Goal: Contribute content: Add original content to the website for others to see

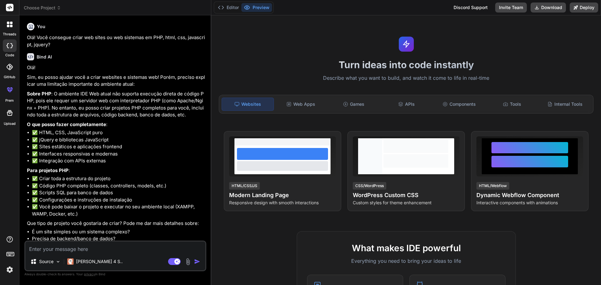
scroll to position [125, 0]
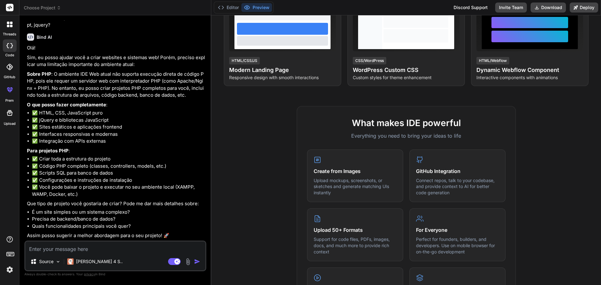
click at [101, 251] on textarea at bounding box center [115, 247] width 180 height 11
type textarea "V"
type textarea "x"
type textarea "Vo"
type textarea "x"
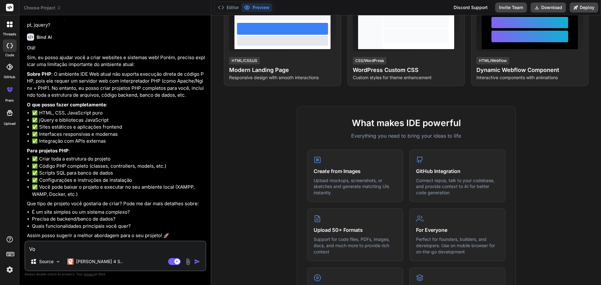
type textarea "Voc"
type textarea "x"
type textarea "Você"
type textarea "x"
type textarea "Você"
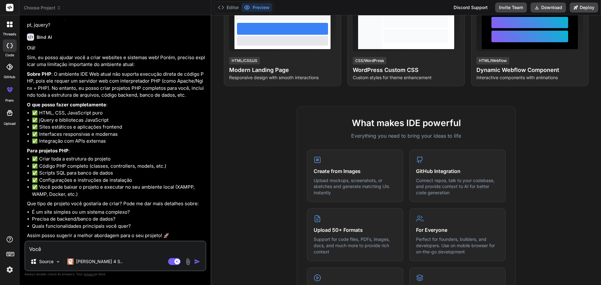
type textarea "x"
type textarea "Você s"
type textarea "x"
type textarea "Você sa"
type textarea "x"
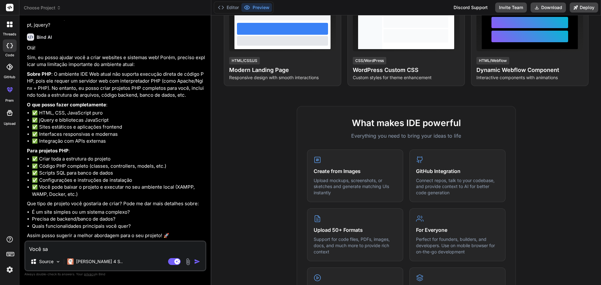
type textarea "Você sab"
type textarea "x"
type textarea "Você sabe"
type textarea "x"
type textarea "Você sabe"
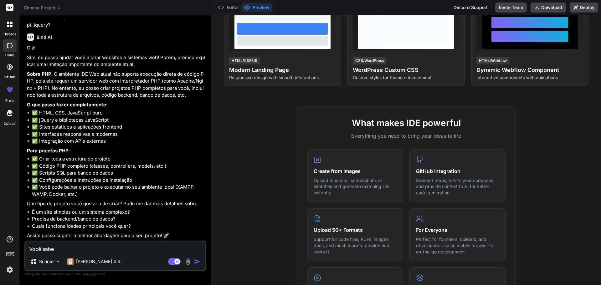
type textarea "x"
type textarea "Você sabe s"
type textarea "x"
type textarea "Você sabe so"
type textarea "x"
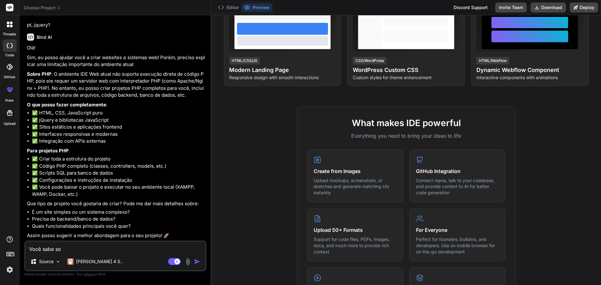
type textarea "Você sabe sob"
type textarea "x"
type textarea "Você sabe sobr"
type textarea "x"
type textarea "Você sabe sobre"
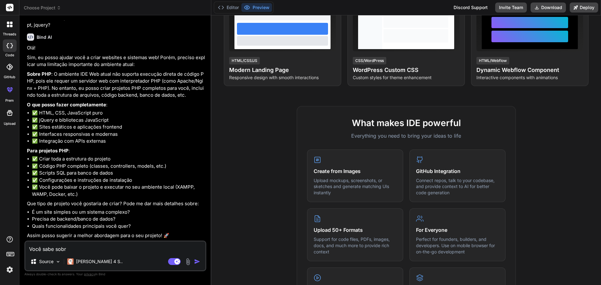
type textarea "x"
type textarea "Você sabe sobre"
type textarea "x"
type textarea "Você sabe sobre a"
type textarea "x"
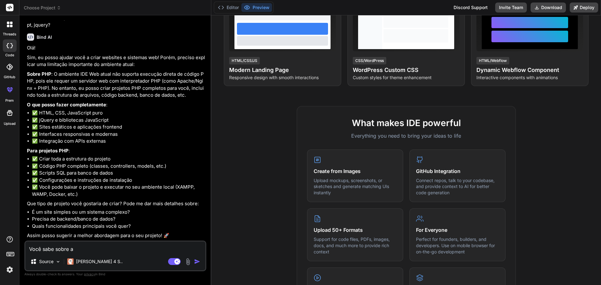
type textarea "Você sabe sobre a"
type textarea "x"
type textarea "Você sabe sobre a o"
type textarea "x"
type textarea "Você sabe sobre a ob"
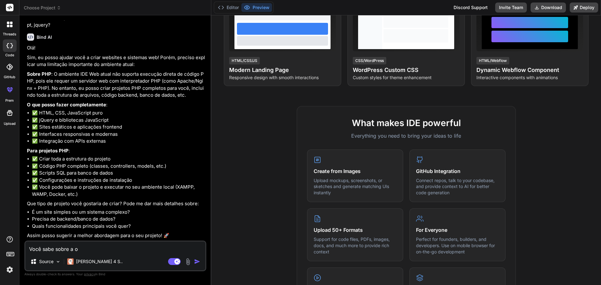
type textarea "x"
type textarea "Você sabe sobre a obr"
type textarea "x"
type textarea "Você sabe sobre a obri"
type textarea "x"
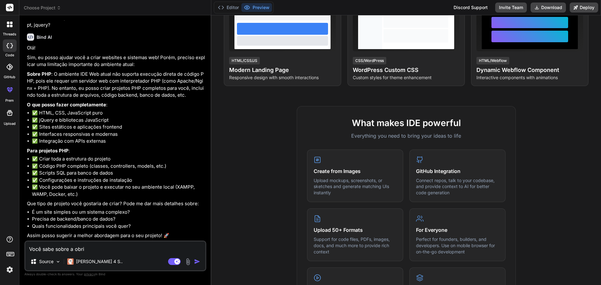
type textarea "Você sabe sobre a obrig"
type textarea "x"
type textarea "Você sabe sobre a obriga"
type textarea "x"
type textarea "Você sabe sobre a obrigat"
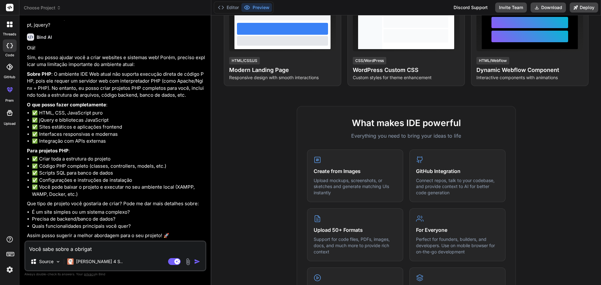
type textarea "x"
type textarea "Você sabe sobre a obrigato"
type textarea "x"
type textarea "Você sabe sobre a obrigator"
type textarea "x"
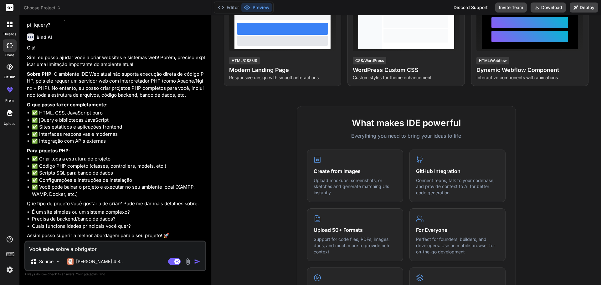
type textarea "Você sabe sobre a obrigatori"
type textarea "x"
type textarea "Você sabe sobre a obrigatorie"
type textarea "x"
type textarea "Você sabe sobre a obrigatoried"
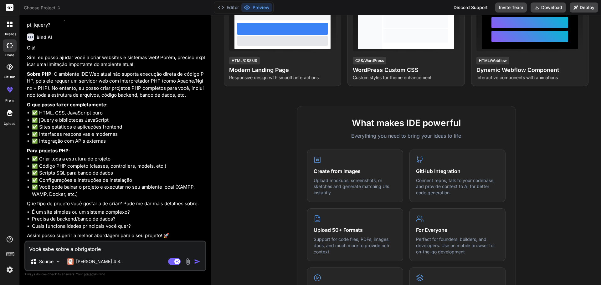
type textarea "x"
type textarea "Você sabe sobre a obrigatorieda"
type textarea "x"
type textarea "Você sabe sobre a obrigatoriedade"
type textarea "x"
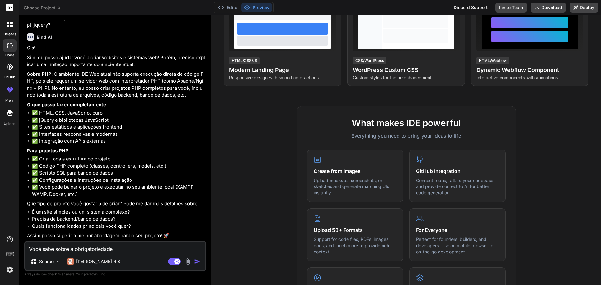
type textarea "Você sabe sobre a obrigatoriedade"
type textarea "x"
type textarea "Você sabe sobre a obrigatoriedade d"
type textarea "x"
type textarea "Você sabe sobre a obrigatoriedade do"
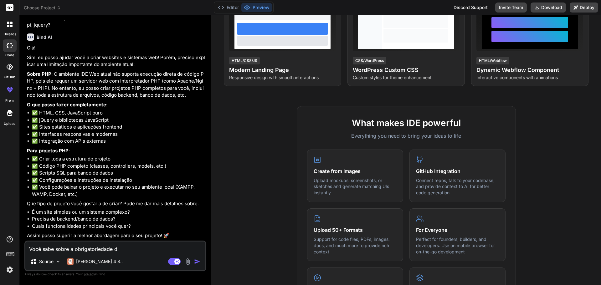
type textarea "x"
type textarea "Você sabe sobre a obrigatoriedade do"
type textarea "x"
type textarea "Você sabe sobre a obrigatoriedade do C"
type textarea "x"
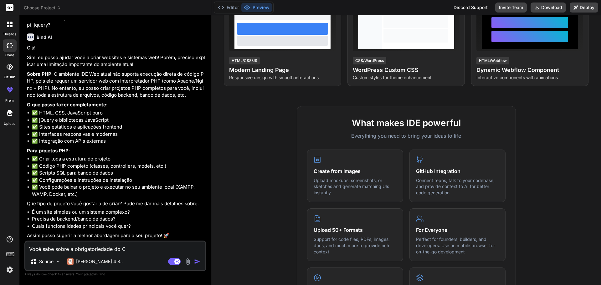
type textarea "Você sabe sobre a obrigatoriedade do CR"
type textarea "x"
type textarea "Você sabe sobre a obrigatoriedade do CRE"
type textarea "x"
type textarea "Você sabe sobre a obrigatoriedade do CREA"
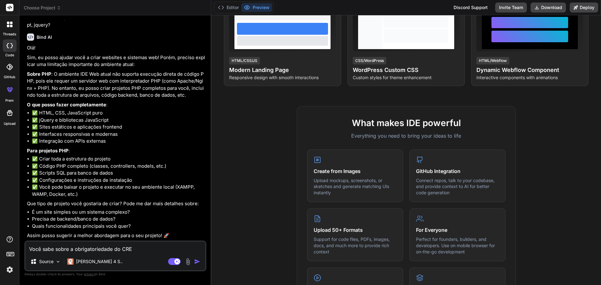
type textarea "x"
type textarea "Você sabe sobre a obrigatoriedade do CREA-"
type textarea "x"
type textarea "Você sabe sobre a obrigatoriedade do CREA-A"
type textarea "x"
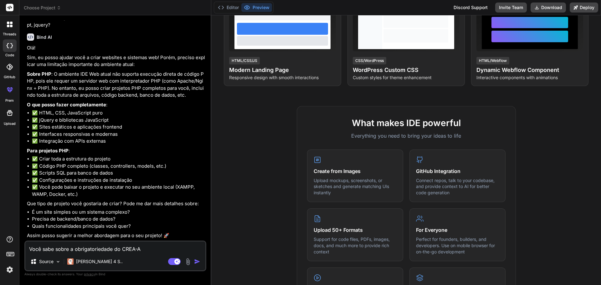
type textarea "Você sabe sobre a obrigatoriedade do CREA-AM"
type textarea "x"
type textarea "Você sabe sobre a obrigatoriedade do CREA-AM,"
type textarea "x"
type textarea "Você sabe sobre a obrigatoriedade do CREA-AM,"
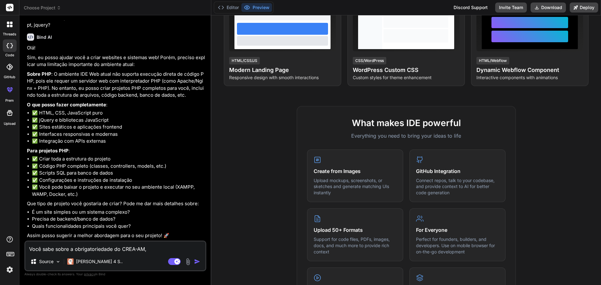
type textarea "x"
type textarea "Você sabe sobre a obrigatoriedade do CREA-AM, q"
type textarea "x"
type textarea "Você sabe sobre a obrigatoriedade do CREA-AM,"
type textarea "x"
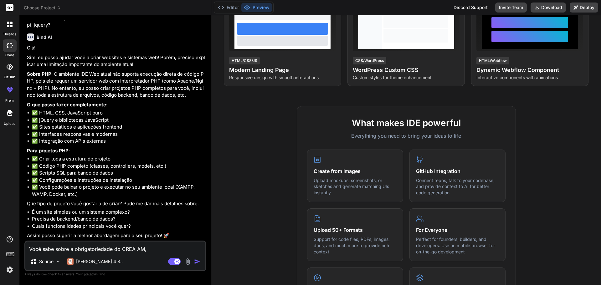
type textarea "Você sabe sobre a obrigatoriedade do CREA-AM, e"
type textarea "x"
type textarea "Você sabe sobre a obrigatoriedade do CREA-AM, en"
type textarea "x"
type textarea "Você sabe sobre a obrigatoriedade do CREA-AM, ent"
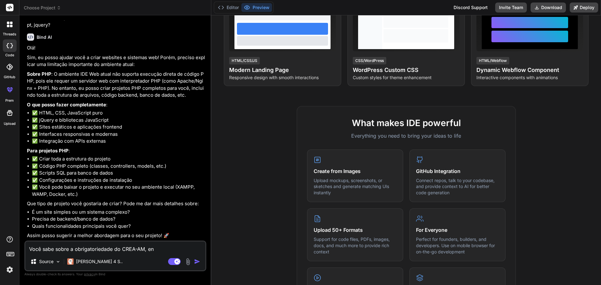
type textarea "x"
type textarea "Você sabe sobre a obrigatoriedade do CREA-AM, enti"
type textarea "x"
type textarea "Você sabe sobre a obrigatoriedade do CREA-AM, entid"
type textarea "x"
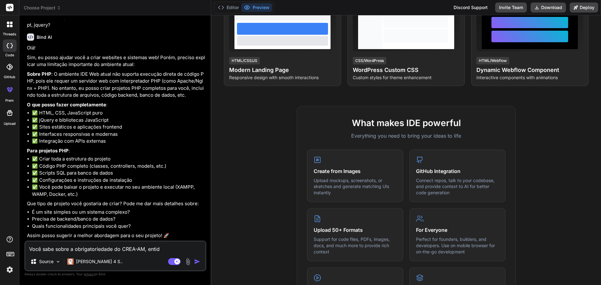
type textarea "Você sabe sobre a obrigatoriedade do CREA-AM, entida"
type textarea "x"
type textarea "Você sabe sobre a obrigatoriedade do CREA-AM, entidad"
type textarea "x"
type textarea "Você sabe sobre a obrigatoriedade do CREA-AM, entidade"
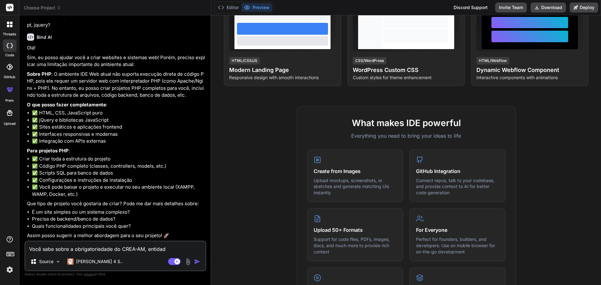
type textarea "x"
type textarea "Você sabe sobre a obrigatoriedade do CREA-AM, entidade"
type textarea "x"
type textarea "Você sabe sobre a obrigatoriedade do CREA-AM, entidade p"
type textarea "x"
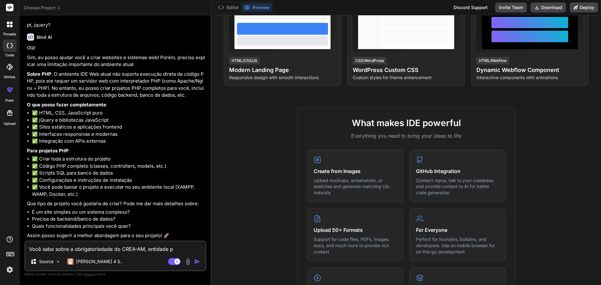
type textarea "Você sabe sobre a obrigatoriedade do CREA-AM, entidade pú"
type textarea "x"
type textarea "Você sabe sobre a obrigatoriedade do CREA-AM, entidade púb"
type textarea "x"
type textarea "Você sabe sobre a obrigatoriedade do CREA-AM, entidade públ"
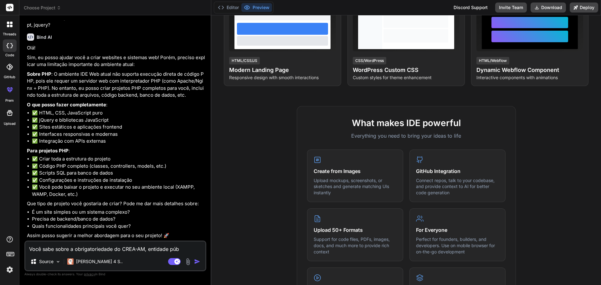
type textarea "x"
type textarea "Você sabe sobre a obrigatoriedade do CREA-AM, entidade públi"
type textarea "x"
type textarea "Você sabe sobre a obrigatoriedade do CREA-AM, entidade públic"
type textarea "x"
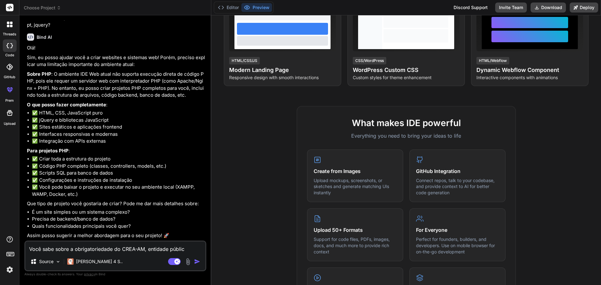
type textarea "Você sabe sobre a obrigatoriedade do CREA-AM, entidade pública"
type textarea "x"
type textarea "Você sabe sobre a obrigatoriedade do CREA-AM, entidade pública,"
type textarea "x"
type textarea "Você sabe sobre a obrigatoriedade do CREA-AM, entidade pública,"
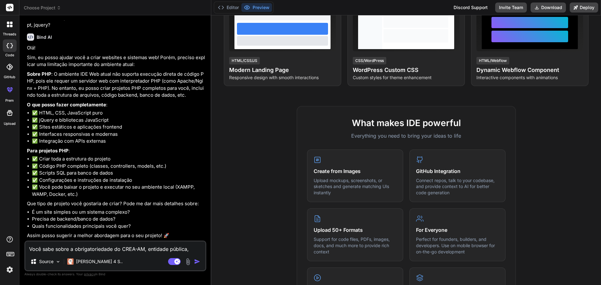
type textarea "x"
type textarea "Você sabe sobre a obrigatoriedade do CREA-AM, entidade pública, t"
type textarea "x"
type textarea "Você sabe sobre a obrigatoriedade do CREA-AM, entidade pública, te"
type textarea "x"
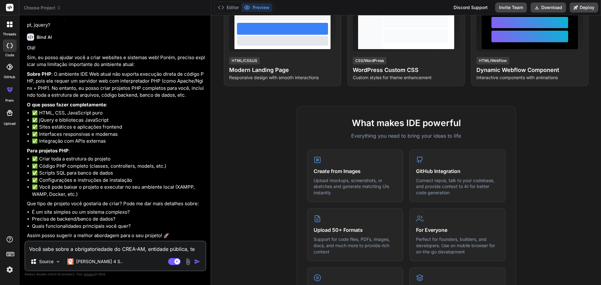
type textarea "Você sabe sobre a obrigatoriedade do CREA-AM, entidade pública, ter"
type textarea "x"
type textarea "Você sabe sobre a obrigatoriedade do CREA-AM, entidade pública, ter"
type textarea "x"
type textarea "Você sabe sobre a obrigatoriedade do CREA-AM, entidade pública, ter u"
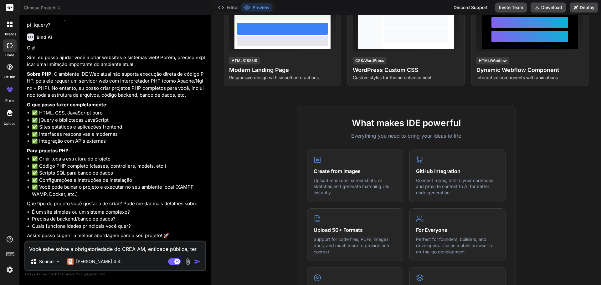
type textarea "x"
type textarea "Você sabe sobre a obrigatoriedade do CREA-AM, entidade pública, ter um"
type textarea "x"
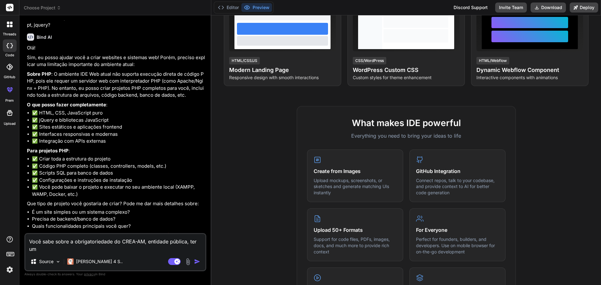
type textarea "Você sabe sobre a obrigatoriedade do CREA-AM, entidade pública, ter um"
type textarea "x"
type textarea "Você sabe sobre a obrigatoriedade do CREA-AM, entidade pública, ter um p"
type textarea "x"
type textarea "Você sabe sobre a obrigatoriedade do CREA-AM, entidade pública, ter um po"
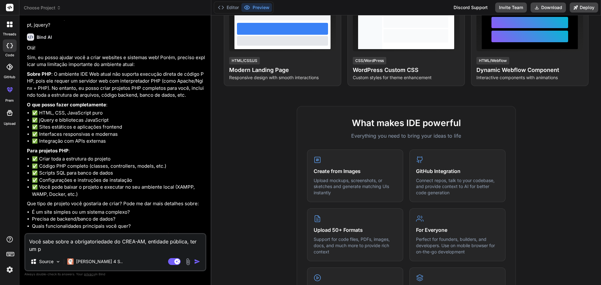
type textarea "x"
type textarea "Você sabe sobre a obrigatoriedade do CREA-AM, entidade pública, ter um por"
type textarea "x"
type textarea "Você sabe sobre a obrigatoriedade do CREA-AM, entidade pública, ter um port"
type textarea "x"
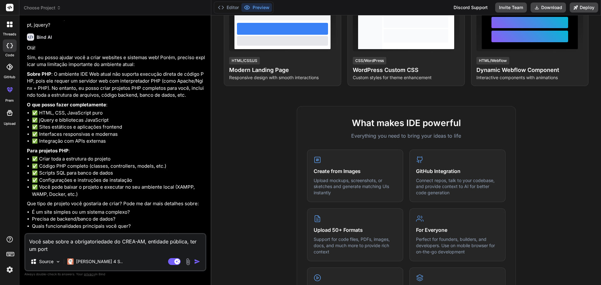
type textarea "Você sabe sobre a obrigatoriedade do CREA-AM, entidade pública, ter um porta"
type textarea "x"
type textarea "Você sabe sobre a obrigatoriedade do CREA-AM, entidade pública, ter um portal"
type textarea "x"
type textarea "Você sabe sobre a obrigatoriedade do CREA-AM, entidade pública, ter um portal"
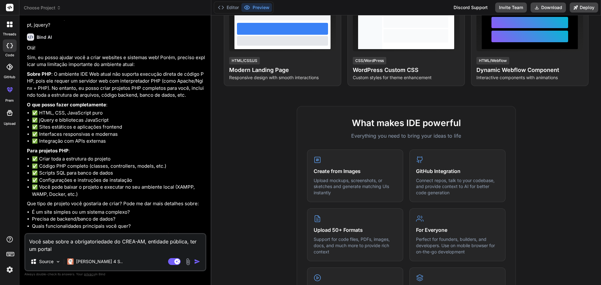
type textarea "x"
type textarea "Você sabe sobre a obrigatoriedade do CREA-AM, entidade pública, ter um portal d"
type textarea "x"
type textarea "Você sabe sobre a obrigatoriedade do CREA-AM, entidade pública, ter um portal da"
type textarea "x"
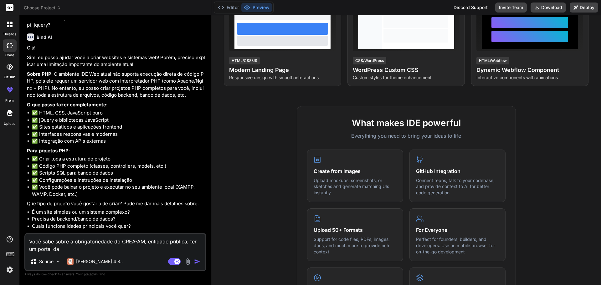
type textarea "Você sabe sobre a obrigatoriedade do CREA-AM, entidade pública, ter um portal da"
type textarea "x"
type textarea "Você sabe sobre a obrigatoriedade do CREA-AM, entidade pública, ter um portal d…"
type textarea "x"
type textarea "Você sabe sobre a obrigatoriedade do CREA-AM, entidade pública, ter um portal d…"
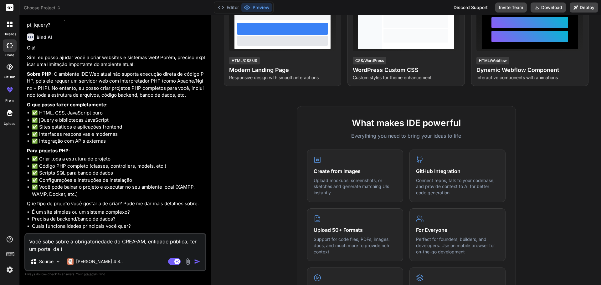
type textarea "x"
type textarea "Você sabe sobre a obrigatoriedade do CREA-AM, entidade pública, ter um portal d…"
type textarea "x"
type textarea "Você sabe sobre a obrigatoriedade do CREA-AM, entidade pública, ter um portal d…"
type textarea "x"
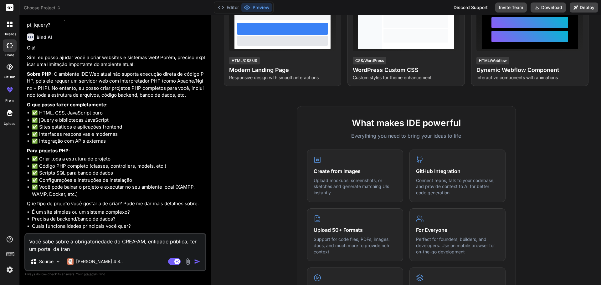
type textarea "Você sabe sobre a obrigatoriedade do CREA-AM, entidade pública, ter um portal d…"
type textarea "x"
type textarea "Você sabe sobre a obrigatoriedade do CREA-AM, entidade pública, ter um portal d…"
type textarea "x"
type textarea "Você sabe sobre a obrigatoriedade do CREA-AM, entidade pública, ter um portal d…"
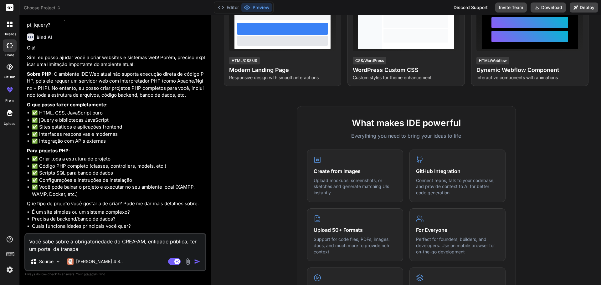
type textarea "x"
type textarea "Você sabe sobre a obrigatoriedade do CREA-AM, entidade pública, ter um portal d…"
type textarea "x"
type textarea "Você sabe sobre a obrigatoriedade do CREA-AM, entidade pública, ter um portal d…"
type textarea "x"
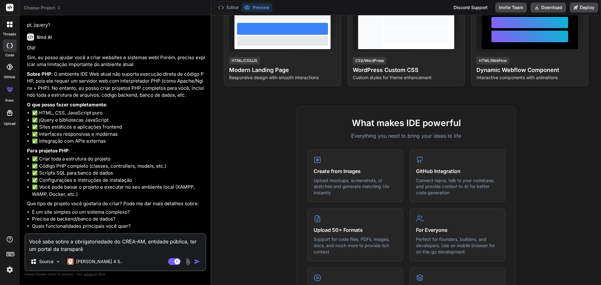
type textarea "Você sabe sobre a obrigatoriedade do CREA-AM, entidade pública, ter um portal d…"
type textarea "x"
type textarea "Você sabe sobre a obrigatoriedade do CREA-AM, entidade pública, ter um portal d…"
type textarea "x"
type textarea "Você sabe sobre a obrigatoriedade do CREA-AM, entidade pública, ter um portal d…"
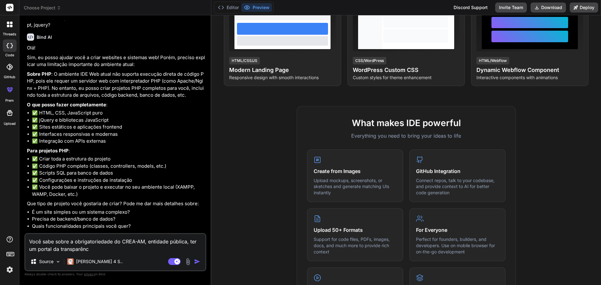
type textarea "x"
type textarea "Você sabe sobre a obrigatoriedade do CREA-AM, entidade pública, ter um portal d…"
type textarea "x"
type textarea "Você sabe sobre a obrigatoriedade do CREA-AM, entidade pública, ter um portal d…"
type textarea "x"
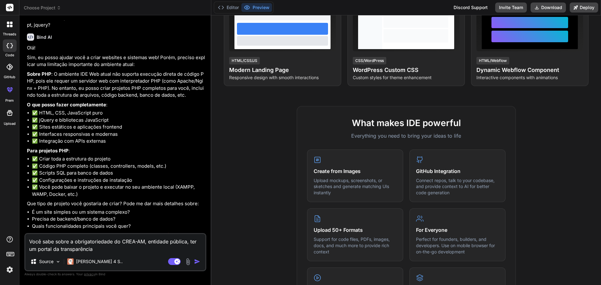
type textarea "Você sabe sobre a obrigatoriedade do CREA-AM, entidade pública, ter um portal d…"
type textarea "x"
type textarea "Você sabe sobre a obrigatoriedade do CREA-AM, entidade pública, ter um portal d…"
type textarea "x"
type textarea "Você sabe sobre a obrigatoriedade do CREA-AM, entidade pública, ter um portal d…"
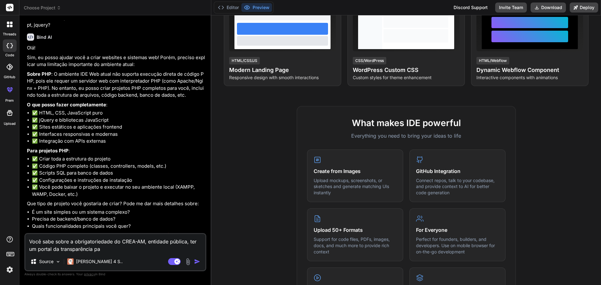
type textarea "x"
type textarea "Você sabe sobre a obrigatoriedade do CREA-AM, entidade pública, ter um portal d…"
type textarea "x"
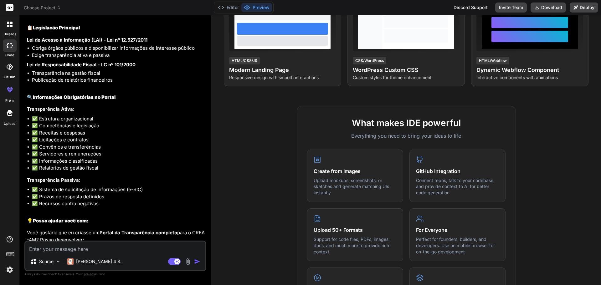
scroll to position [368, 0]
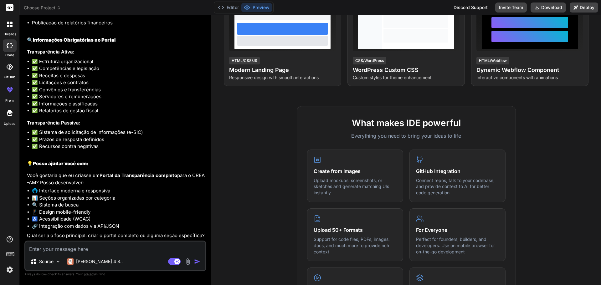
click at [64, 248] on textarea at bounding box center [115, 247] width 180 height 11
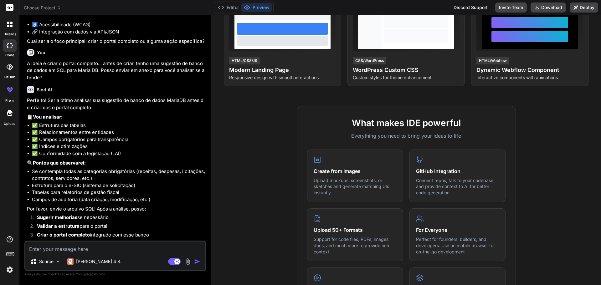
scroll to position [573, 0]
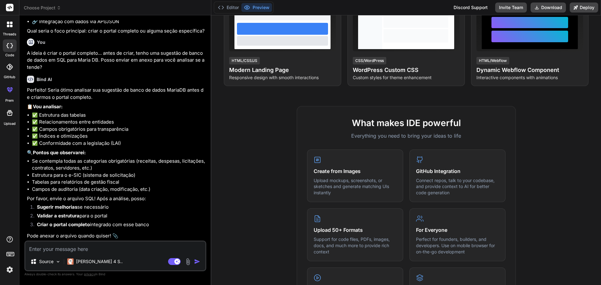
click at [189, 261] on img at bounding box center [187, 261] width 7 height 7
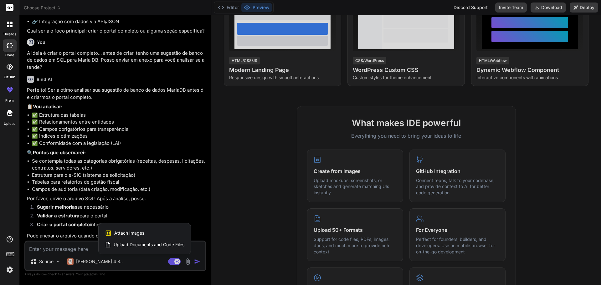
click at [141, 243] on span "Upload Documents and Code Files" at bounding box center [149, 245] width 71 height 6
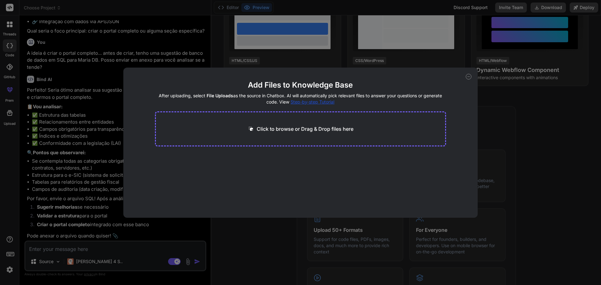
click at [271, 130] on p "Click to browse or Drag & Drop files here" at bounding box center [305, 129] width 97 height 8
click at [432, 199] on button "Finish" at bounding box center [435, 199] width 22 height 13
click at [183, 163] on span "estrutura_portal_lai.txt" at bounding box center [186, 164] width 47 height 8
click at [120, 256] on div "Add Files to Knowledge Base After uploading, select File Uploads as the source …" at bounding box center [300, 142] width 601 height 285
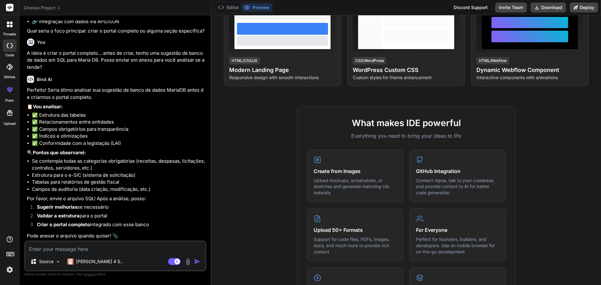
click at [188, 262] on img at bounding box center [187, 261] width 7 height 7
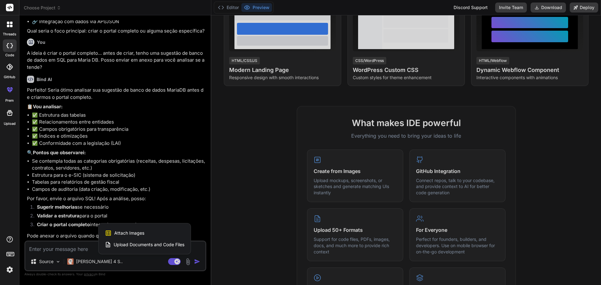
click at [157, 245] on span "Upload Documents and Code Files" at bounding box center [149, 245] width 71 height 6
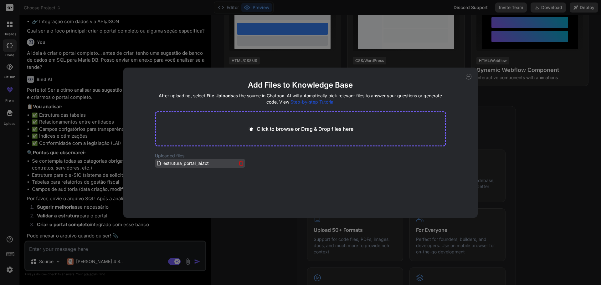
click at [179, 164] on span "estrutura_portal_lai.txt" at bounding box center [186, 164] width 47 height 8
click at [168, 163] on span "estrutura_portal_lai.txt" at bounding box center [186, 164] width 47 height 8
click at [263, 227] on div "Add Files to Knowledge Base After uploading, select File Uploads as the source …" at bounding box center [300, 142] width 601 height 285
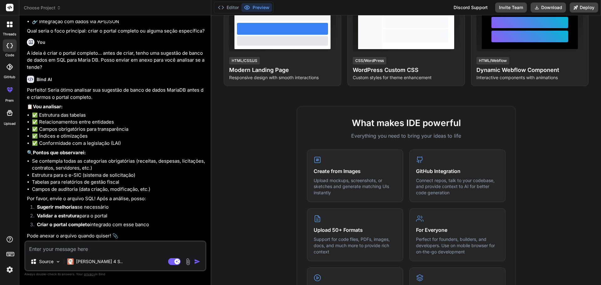
click at [116, 250] on textarea at bounding box center [115, 247] width 180 height 11
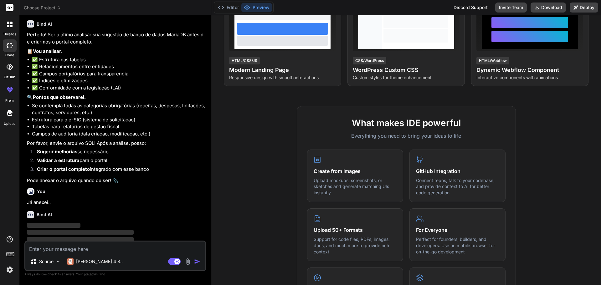
scroll to position [638, 0]
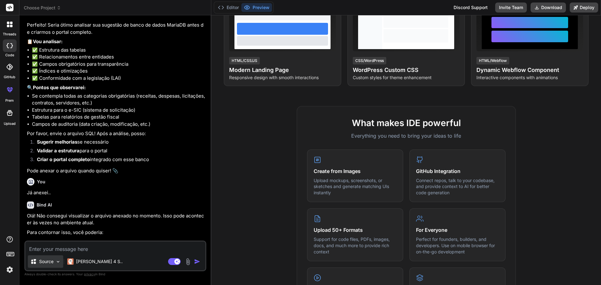
click at [57, 261] on img at bounding box center [57, 261] width 5 height 5
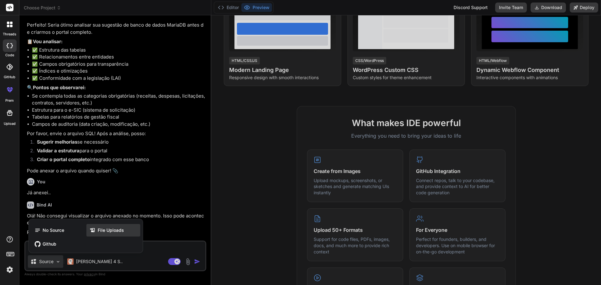
click at [108, 230] on span "File Uploads" at bounding box center [111, 230] width 26 height 6
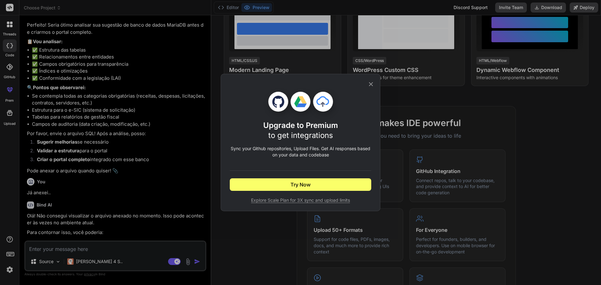
click at [370, 87] on icon at bounding box center [371, 84] width 7 height 7
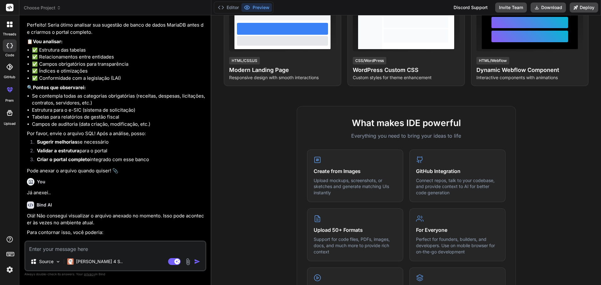
click at [189, 262] on img at bounding box center [187, 261] width 7 height 7
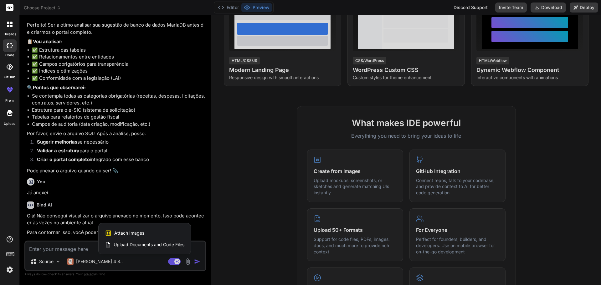
click at [180, 245] on span "Upload Documents and Code Files" at bounding box center [149, 245] width 71 height 6
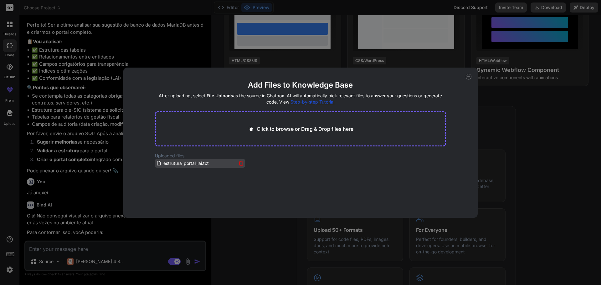
click at [179, 164] on span "estrutura_portal_lai.txt" at bounding box center [186, 164] width 47 height 8
click at [277, 128] on p "Click to browse or Drag & Drop files here" at bounding box center [305, 129] width 97 height 8
click at [435, 200] on button "Finish" at bounding box center [435, 199] width 22 height 13
drag, startPoint x: 194, startPoint y: 172, endPoint x: 188, endPoint y: 171, distance: 6.4
click at [188, 171] on span "estrutura_portal_lai.txt" at bounding box center [186, 172] width 47 height 8
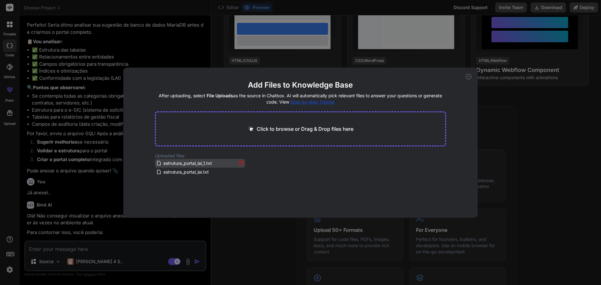
click at [183, 161] on span "estrutura_portal_lai_1.txt" at bounding box center [188, 164] width 50 height 8
click at [500, 118] on div "Add Files to Knowledge Base After uploading, select File Uploads as the source …" at bounding box center [300, 142] width 601 height 285
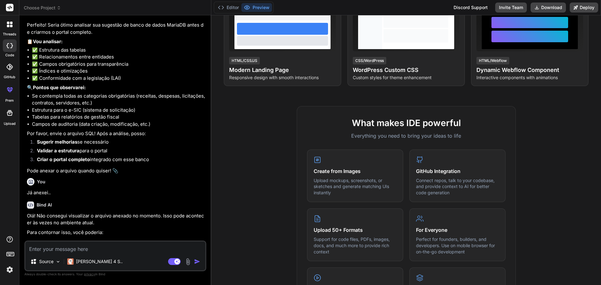
click at [108, 250] on textarea at bounding box center [115, 247] width 180 height 11
click at [91, 248] on textarea at bounding box center [115, 247] width 180 height 11
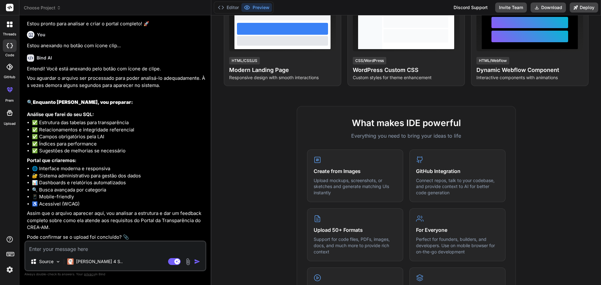
scroll to position [1012, 0]
click at [76, 249] on textarea at bounding box center [115, 247] width 180 height 11
click at [188, 260] on img at bounding box center [187, 261] width 7 height 7
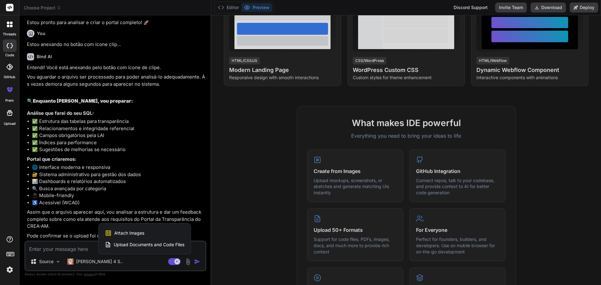
click at [135, 244] on span "Upload Documents and Code Files" at bounding box center [149, 245] width 71 height 6
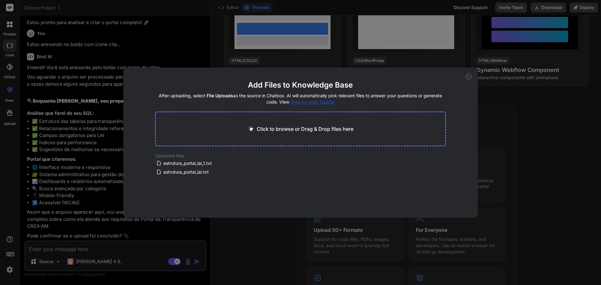
click at [489, 128] on div "Add Files to Knowledge Base After uploading, select File Uploads as the source …" at bounding box center [300, 142] width 601 height 285
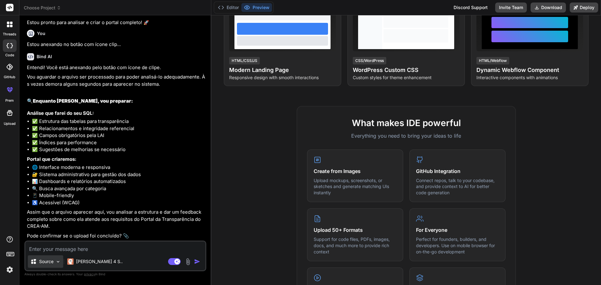
click at [57, 261] on img at bounding box center [57, 261] width 5 height 5
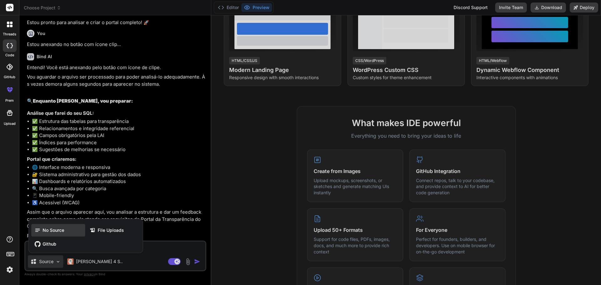
click at [51, 232] on span "No Source" at bounding box center [54, 230] width 22 height 6
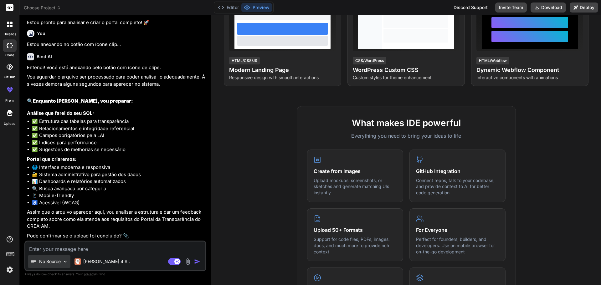
click at [55, 262] on p "No Source" at bounding box center [50, 262] width 22 height 6
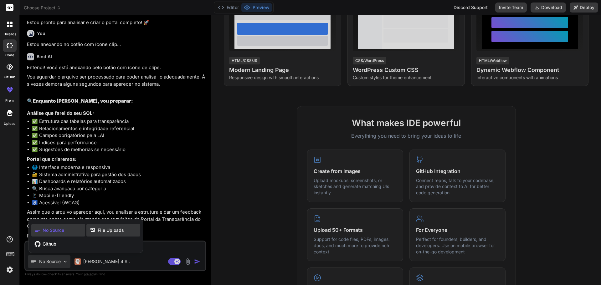
click at [100, 229] on span "File Uploads" at bounding box center [111, 230] width 26 height 6
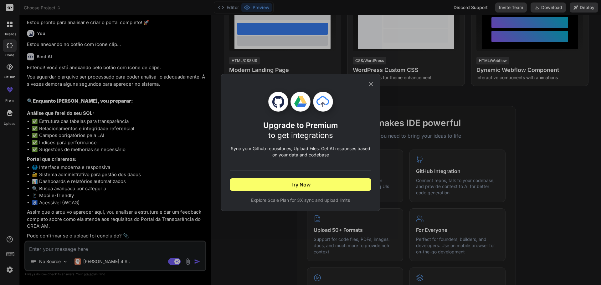
click at [373, 84] on icon at bounding box center [371, 84] width 7 height 7
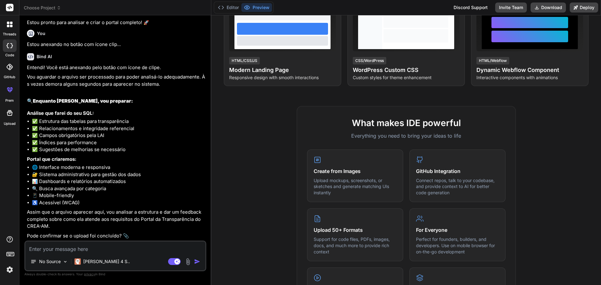
click at [64, 247] on textarea at bounding box center [115, 247] width 180 height 11
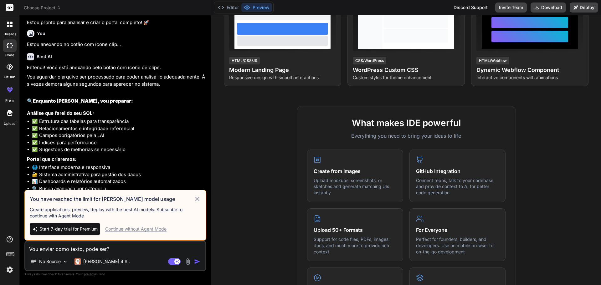
click at [116, 248] on textarea "Vou enviar como texto, pode ser?" at bounding box center [115, 247] width 180 height 11
click at [197, 259] on img "button" at bounding box center [197, 262] width 6 height 6
click at [139, 227] on div "Continue without Agent Mode" at bounding box center [135, 229] width 61 height 6
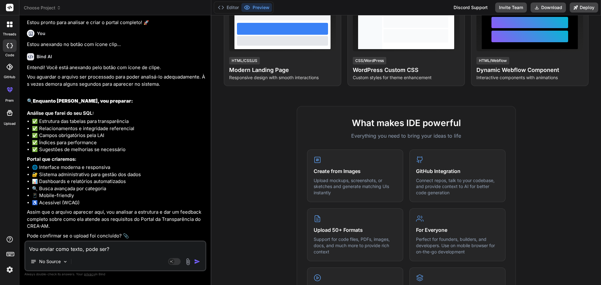
click at [195, 262] on img "button" at bounding box center [197, 262] width 6 height 6
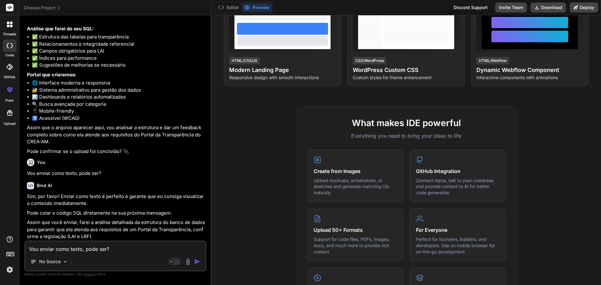
scroll to position [1107, 0]
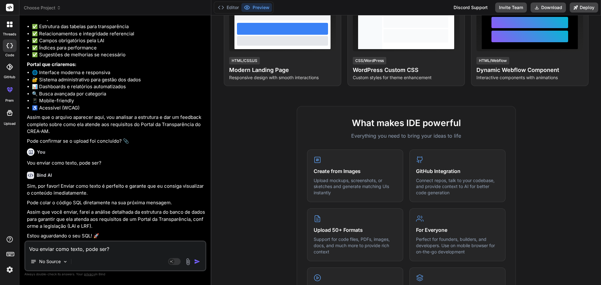
click at [68, 247] on textarea "Vou enviar como texto, pode ser?" at bounding box center [115, 247] width 180 height 11
paste textarea "LOREMI DOLORSIT AM CON ADIPIS elitseddoeius_temp INCIDIDUN UTL etd4ma3 ALIQUAE …"
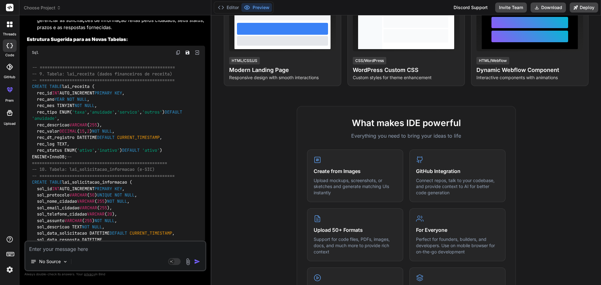
scroll to position [2079, 0]
